Goal: Information Seeking & Learning: Learn about a topic

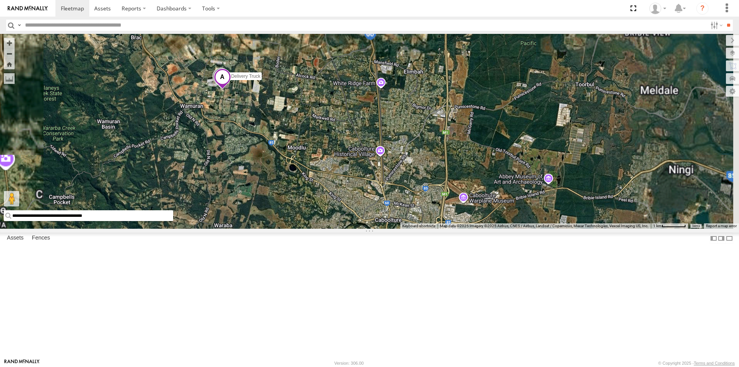
drag, startPoint x: 305, startPoint y: 141, endPoint x: 317, endPoint y: 242, distance: 101.5
click at [317, 229] on div "Delivery Truck" at bounding box center [369, 131] width 739 height 195
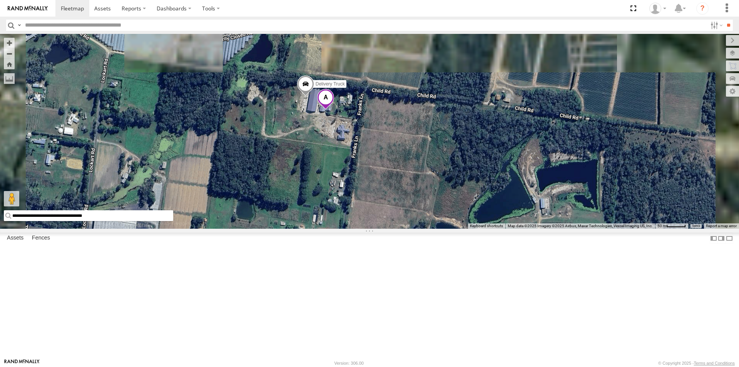
drag, startPoint x: 388, startPoint y: 74, endPoint x: 372, endPoint y: 251, distance: 177.7
click at [372, 229] on div "Delivery Truck" at bounding box center [369, 131] width 739 height 195
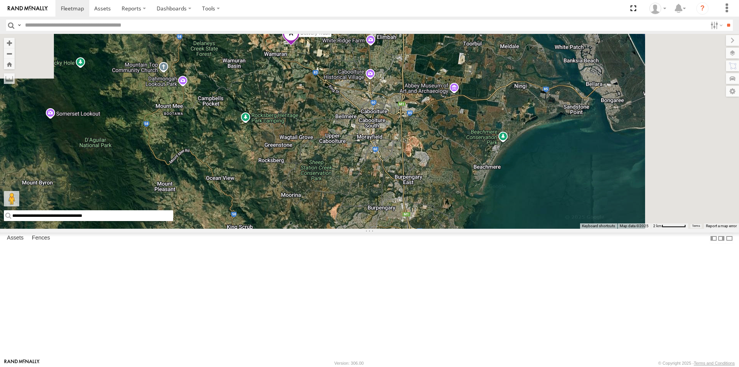
drag, startPoint x: 489, startPoint y: 141, endPoint x: 424, endPoint y: 334, distance: 204.2
click at [424, 229] on div "Delivery Truck 2" at bounding box center [369, 131] width 739 height 195
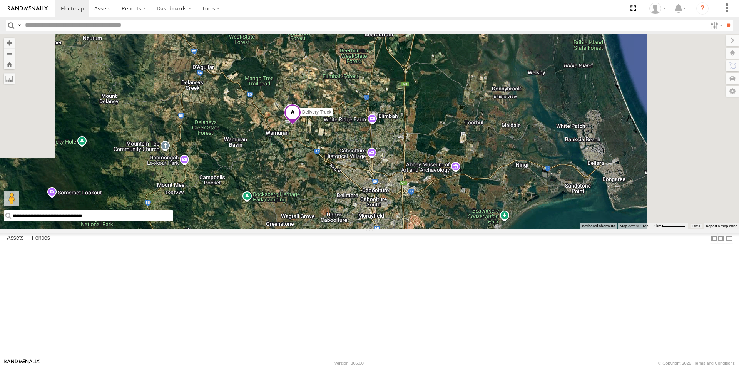
drag, startPoint x: 458, startPoint y: 134, endPoint x: 377, endPoint y: 355, distance: 235.3
click at [377, 229] on div "Delivery Truck 2" at bounding box center [369, 131] width 739 height 195
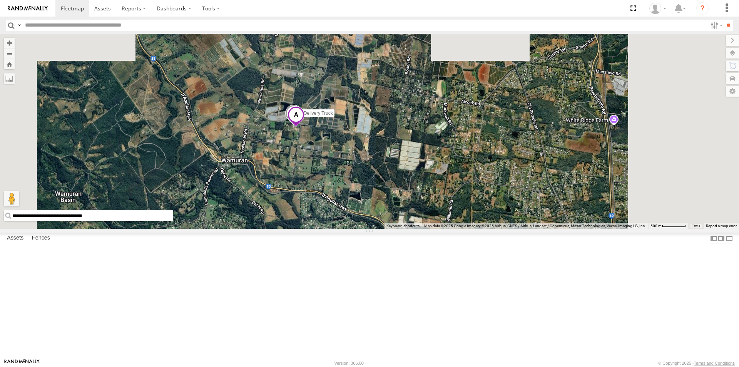
drag, startPoint x: 413, startPoint y: 153, endPoint x: 359, endPoint y: 312, distance: 168.5
click at [359, 229] on div "Delivery Truck" at bounding box center [369, 131] width 739 height 195
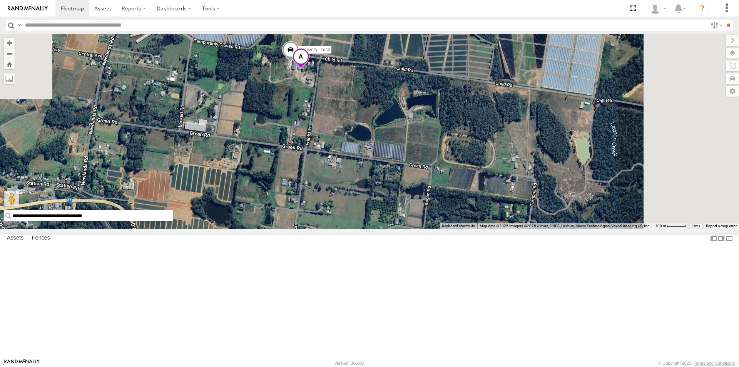
drag, startPoint x: 447, startPoint y: 118, endPoint x: 383, endPoint y: 270, distance: 165.2
click at [383, 229] on div "Delivery Truck" at bounding box center [369, 131] width 739 height 195
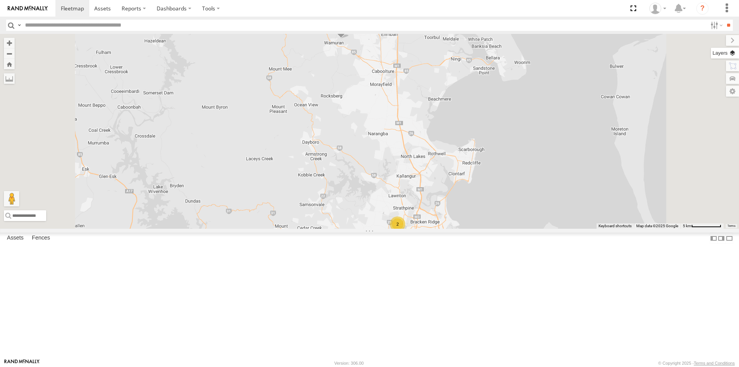
click at [734, 52] on label at bounding box center [725, 53] width 28 height 11
click at [0, 0] on span "Basemaps" at bounding box center [0, 0] width 0 height 0
click at [0, 0] on span "Satellite + Roadmap" at bounding box center [0, 0] width 0 height 0
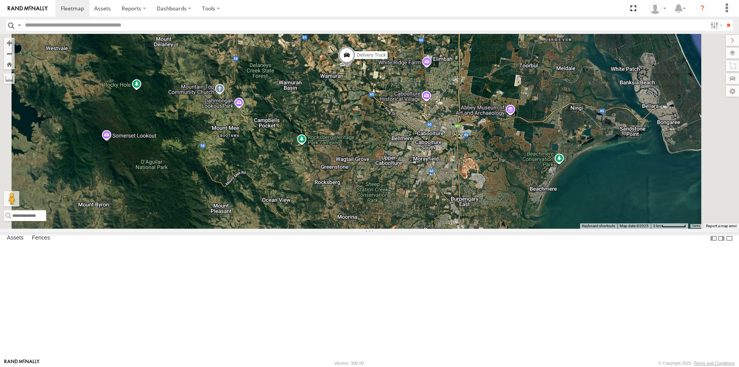
drag, startPoint x: 486, startPoint y: 79, endPoint x: 439, endPoint y: 202, distance: 131.6
click at [439, 202] on div "Delivery Truck" at bounding box center [369, 131] width 739 height 195
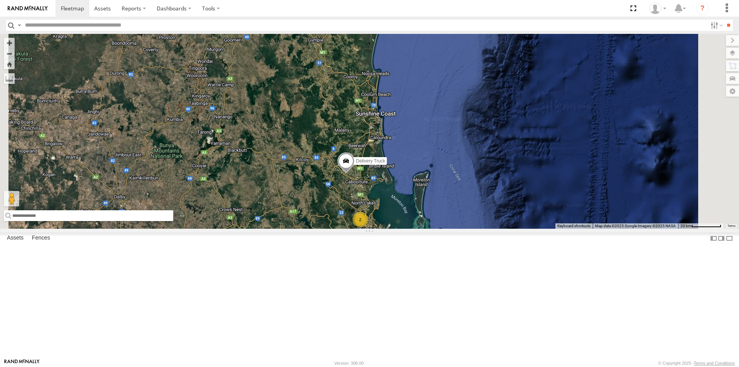
click at [173, 221] on input "text" at bounding box center [88, 215] width 169 height 11
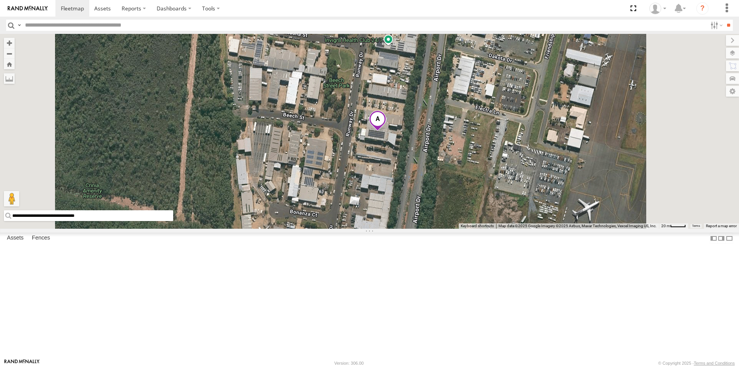
drag, startPoint x: 289, startPoint y: 347, endPoint x: 204, endPoint y: 350, distance: 85.9
click at [173, 221] on input "**********" at bounding box center [88, 215] width 169 height 11
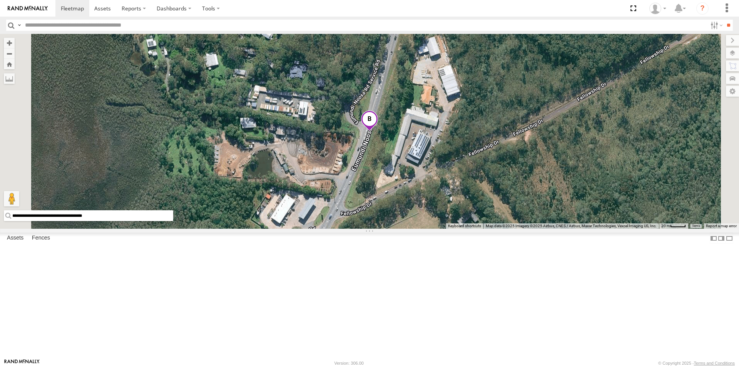
drag, startPoint x: 307, startPoint y: 346, endPoint x: 189, endPoint y: 347, distance: 117.8
click at [189, 347] on main "**********" at bounding box center [369, 196] width 739 height 324
type input "**********"
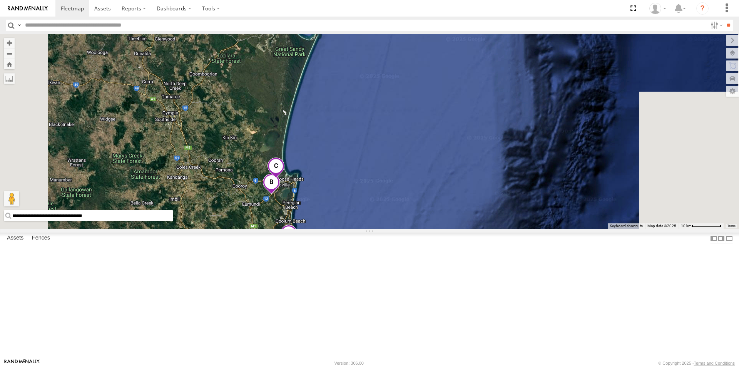
drag, startPoint x: 403, startPoint y: 333, endPoint x: 396, endPoint y: 262, distance: 71.5
click at [396, 229] on div "Delivery Truck" at bounding box center [369, 131] width 739 height 195
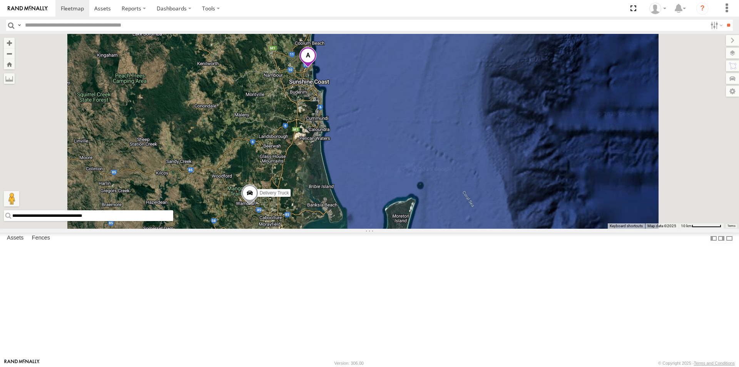
drag, startPoint x: 376, startPoint y: 356, endPoint x: 392, endPoint y: 249, distance: 108.5
click at [392, 229] on div "Delivery Truck" at bounding box center [369, 131] width 739 height 195
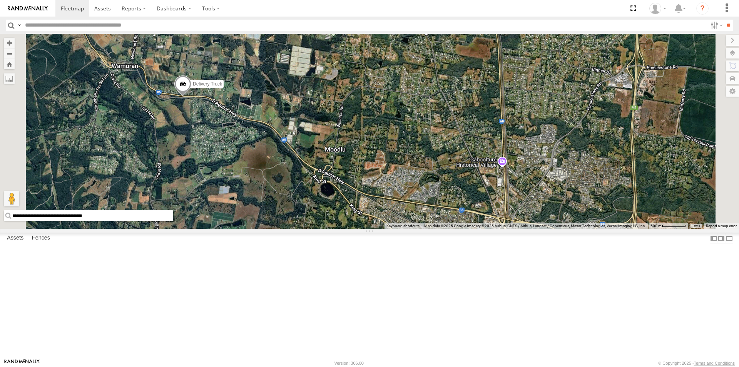
drag, startPoint x: 284, startPoint y: 185, endPoint x: 337, endPoint y: 217, distance: 61.4
click at [337, 217] on div "Delivery Truck" at bounding box center [369, 131] width 739 height 195
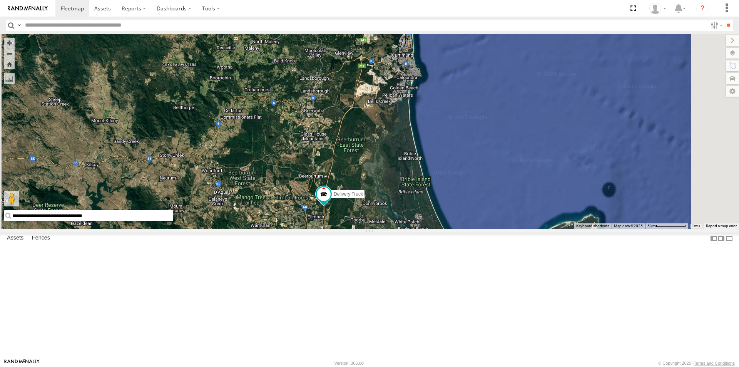
drag, startPoint x: 481, startPoint y: 99, endPoint x: 435, endPoint y: 295, distance: 201.3
click at [435, 229] on div "Delivery Truck 2" at bounding box center [369, 131] width 739 height 195
